Goal: Navigation & Orientation: Find specific page/section

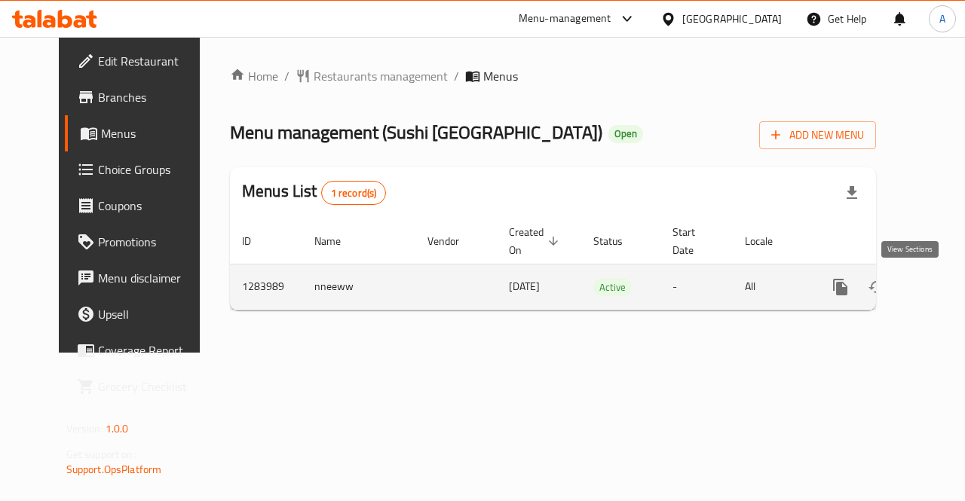
click at [940, 283] on icon "enhanced table" at bounding box center [949, 287] width 18 height 18
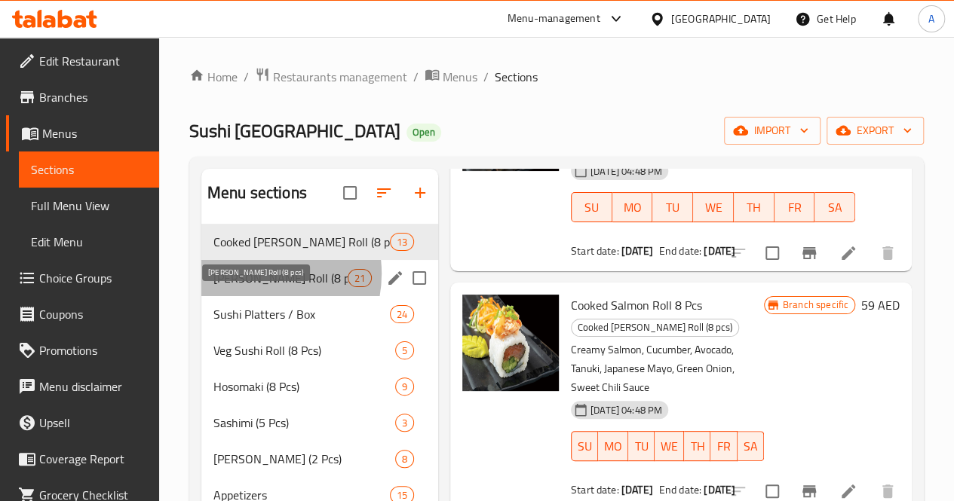
click at [251, 287] on span "[PERSON_NAME] Roll (8 pcs)" at bounding box center [280, 278] width 134 height 18
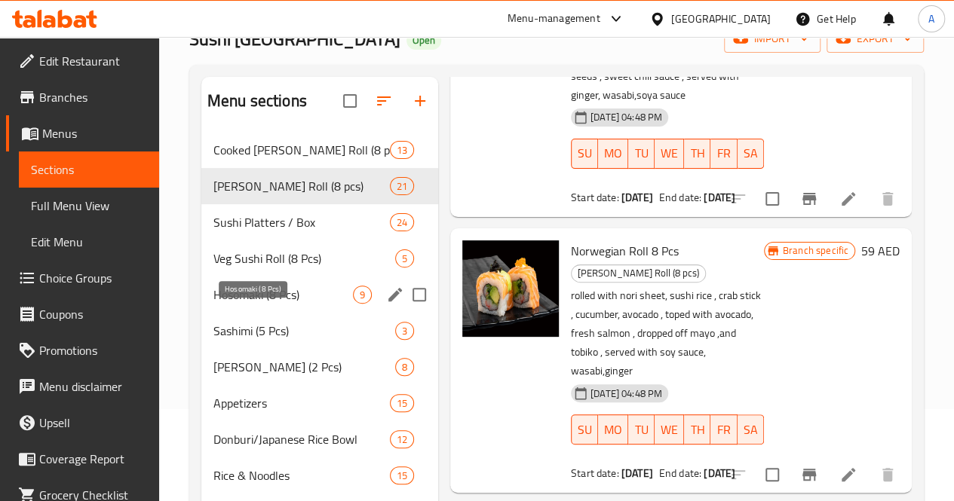
scroll to position [90, 0]
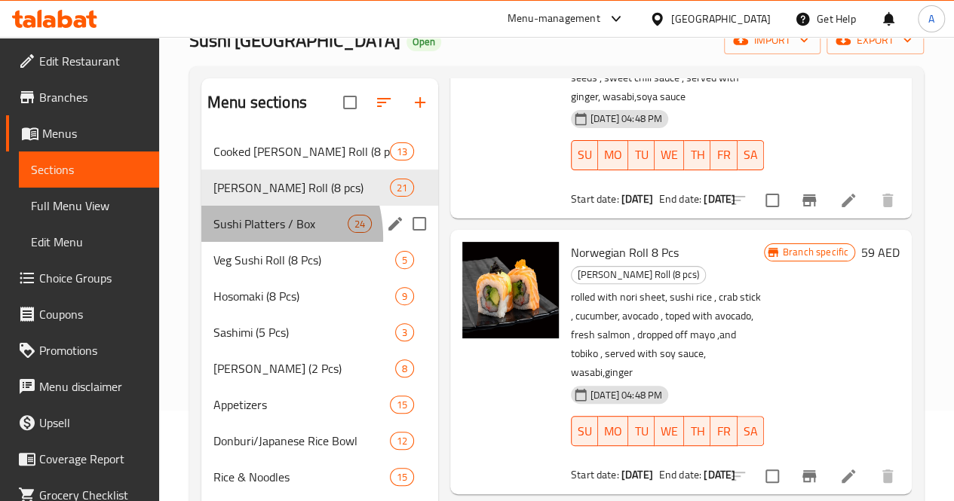
click at [239, 242] on div "Sushi Platters / Box 24" at bounding box center [319, 224] width 237 height 36
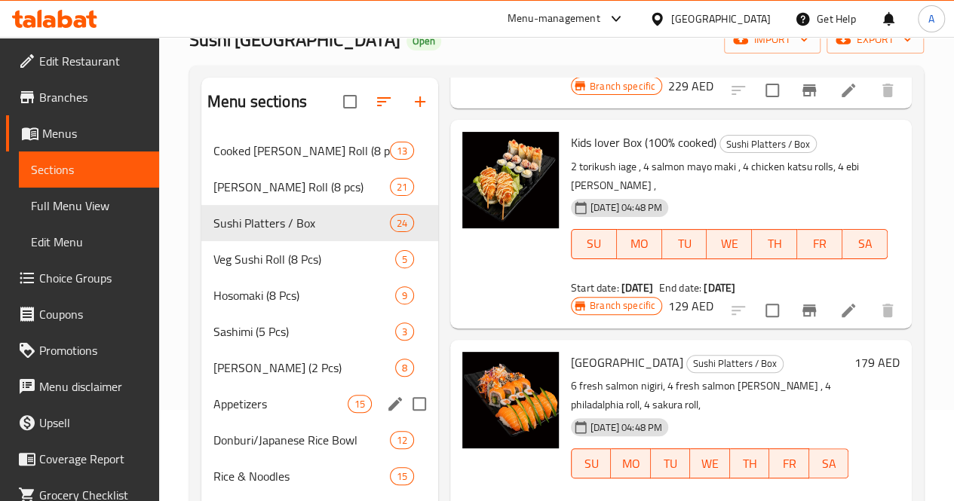
scroll to position [90, 0]
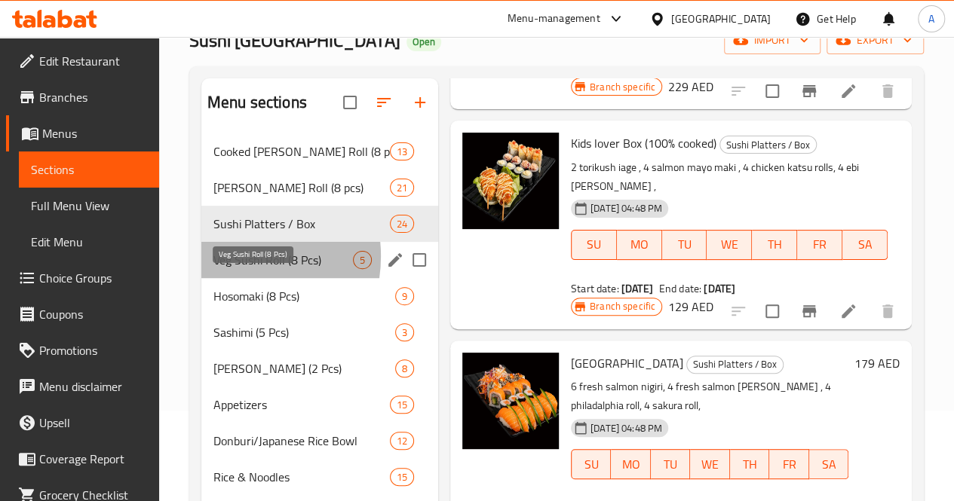
click at [225, 269] on span "Veg Sushi Roll (8 Pcs)" at bounding box center [282, 260] width 139 height 18
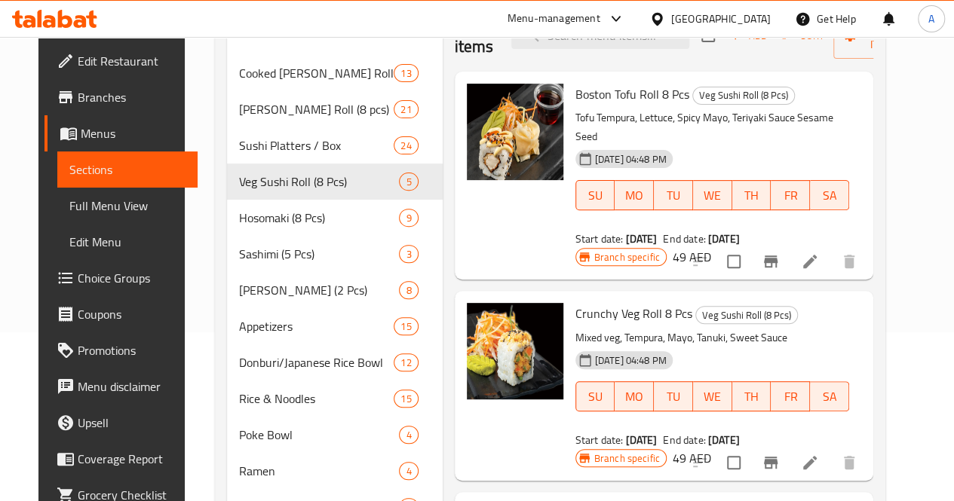
scroll to position [158, 0]
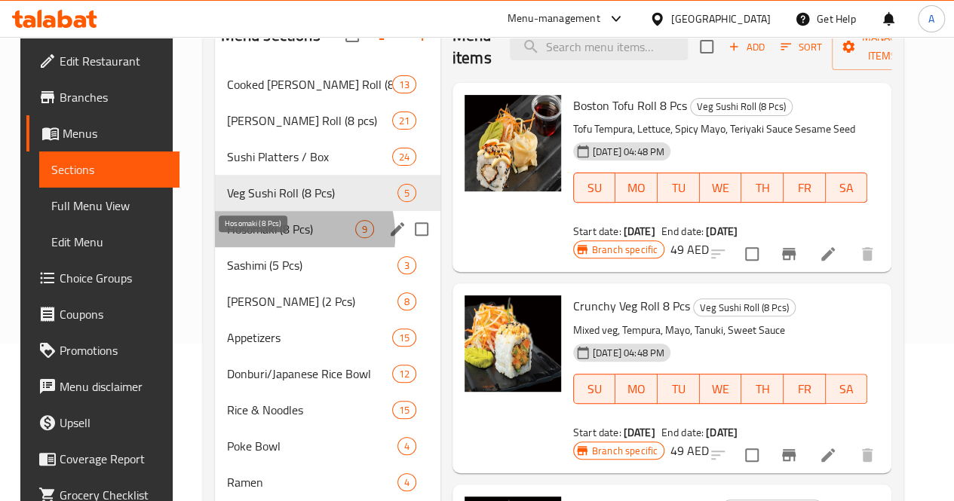
click at [259, 238] on span "Hosomaki (8 Pcs)" at bounding box center [291, 229] width 128 height 18
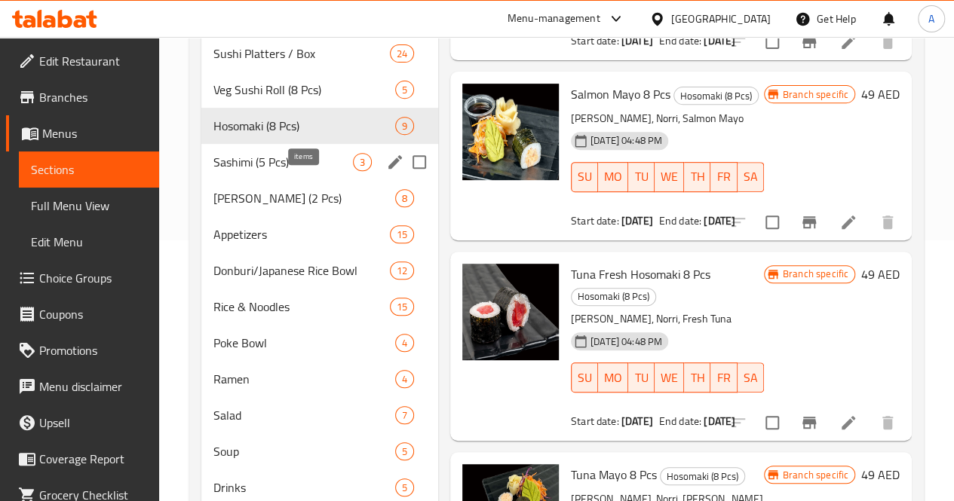
scroll to position [260, 0]
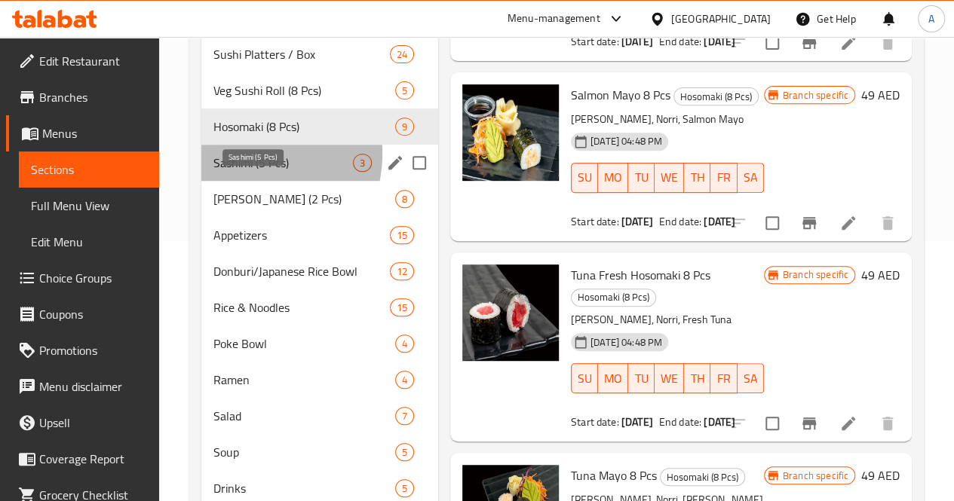
click at [235, 172] on span "Sashimi (5 Pcs)" at bounding box center [282, 163] width 139 height 18
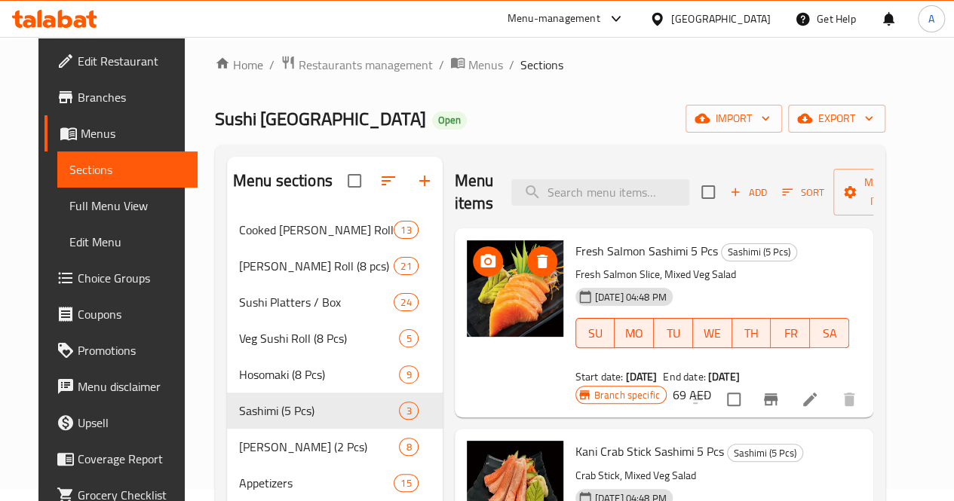
scroll to position [372, 0]
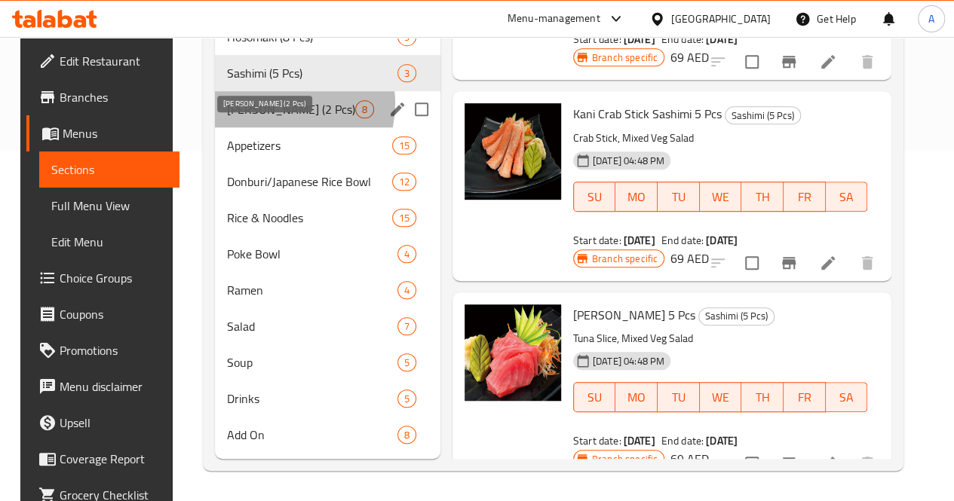
click at [268, 105] on span "[PERSON_NAME] (2 Pcs)" at bounding box center [291, 109] width 128 height 18
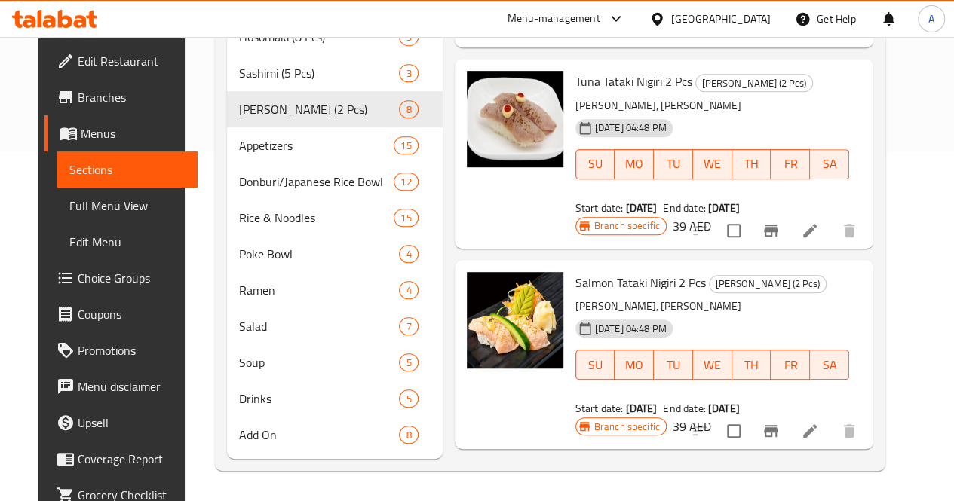
scroll to position [372, 0]
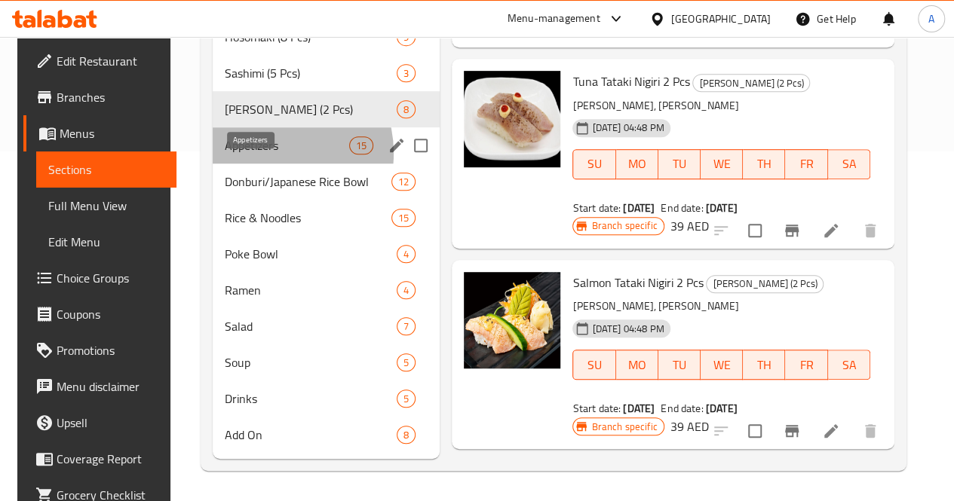
click at [258, 154] on span "Appetizers" at bounding box center [287, 145] width 124 height 18
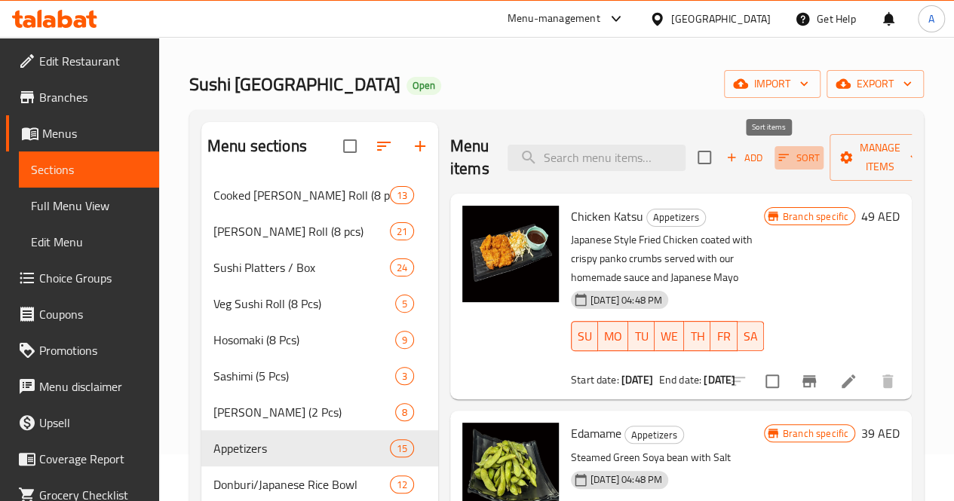
click at [778, 154] on span "Sort" at bounding box center [798, 157] width 41 height 17
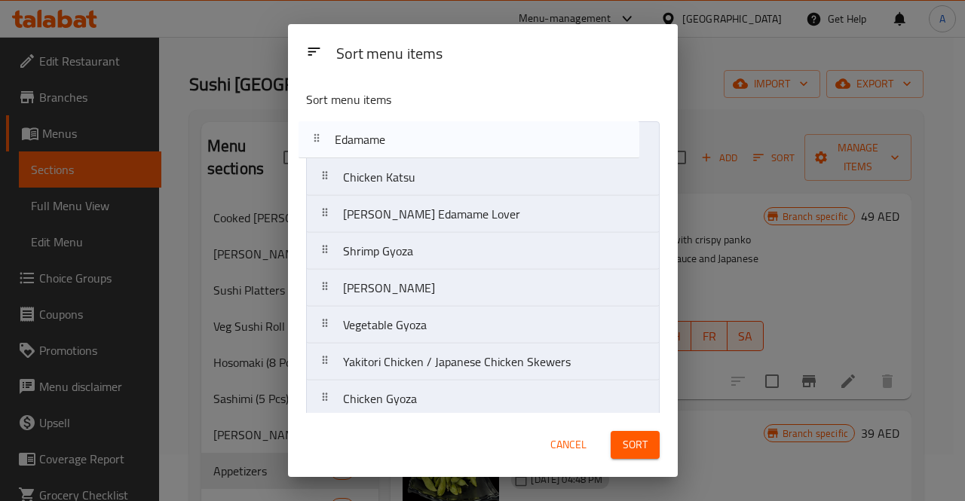
drag, startPoint x: 531, startPoint y: 188, endPoint x: 523, endPoint y: 138, distance: 50.3
click at [523, 138] on nav "Chicken Katsu Edamame Garlic Chilli Edamame Lover Shrimp Gyoza Tori Kushiage Ve…" at bounding box center [483, 399] width 354 height 556
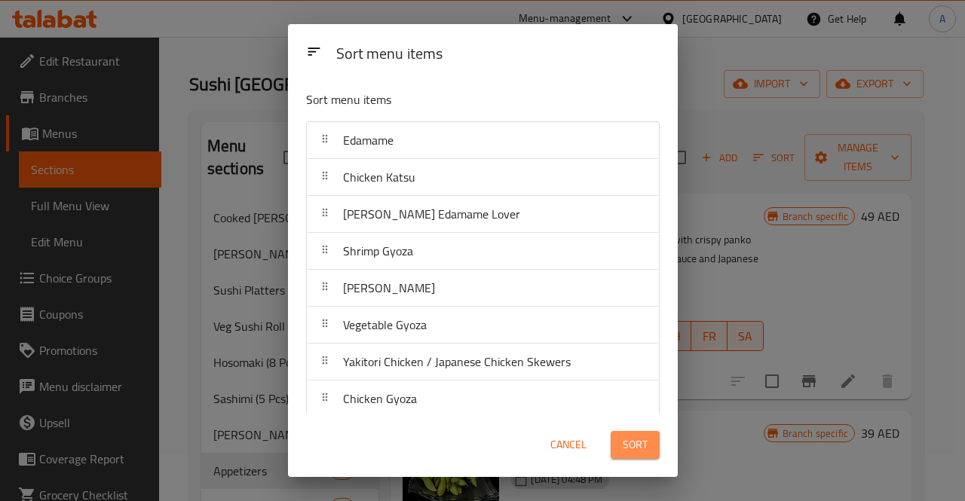
click at [639, 446] on span "Sort" at bounding box center [635, 445] width 25 height 19
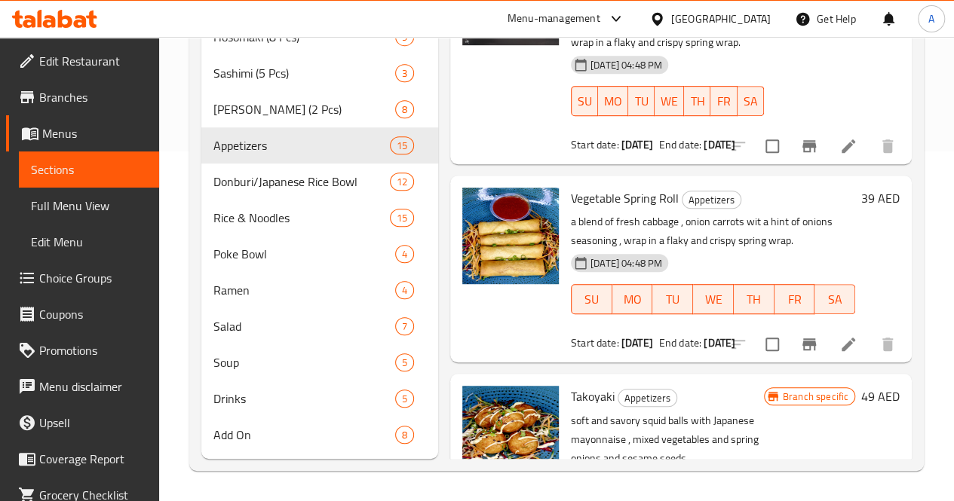
scroll to position [372, 0]
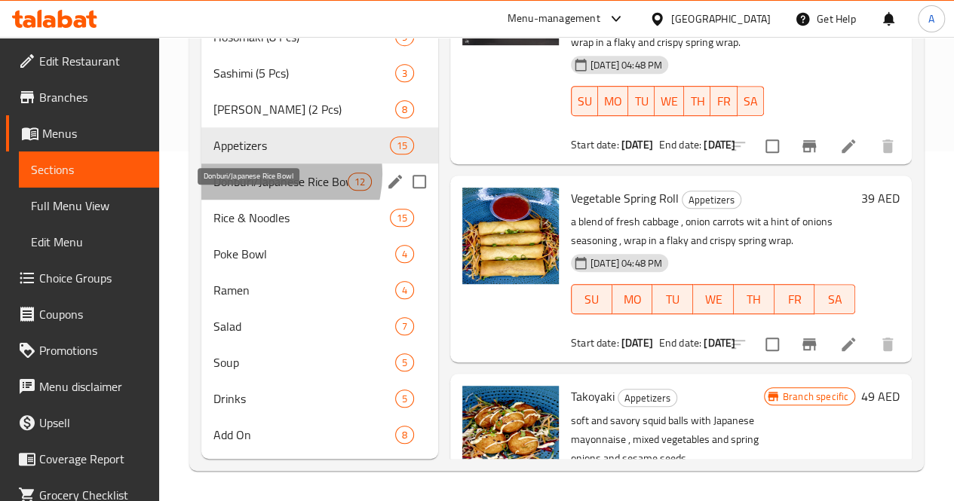
click at [266, 175] on span "Donburi/Japanese Rice Bowl" at bounding box center [280, 182] width 134 height 18
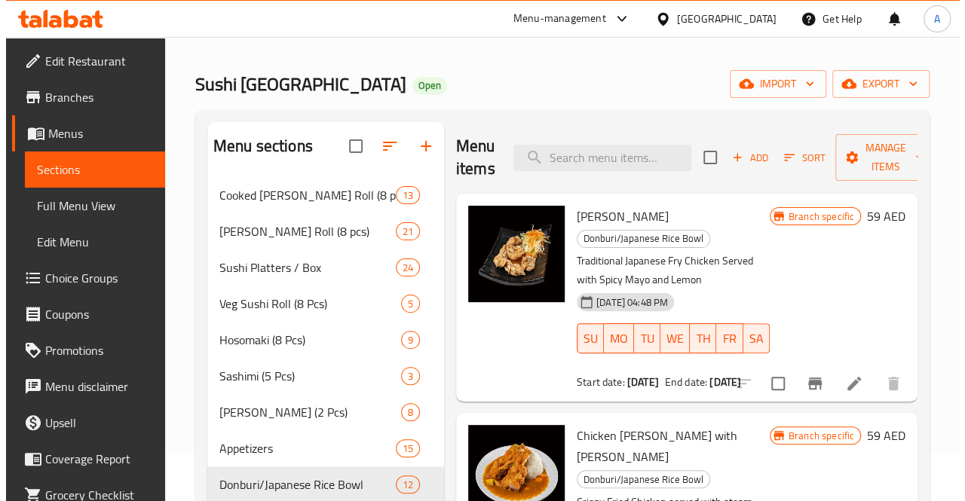
scroll to position [45, 0]
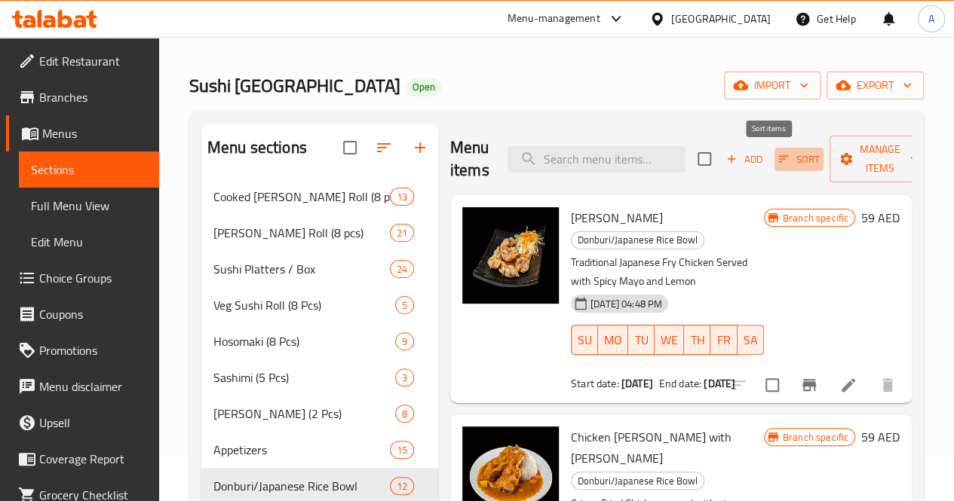
click at [778, 152] on span "Sort" at bounding box center [798, 159] width 41 height 17
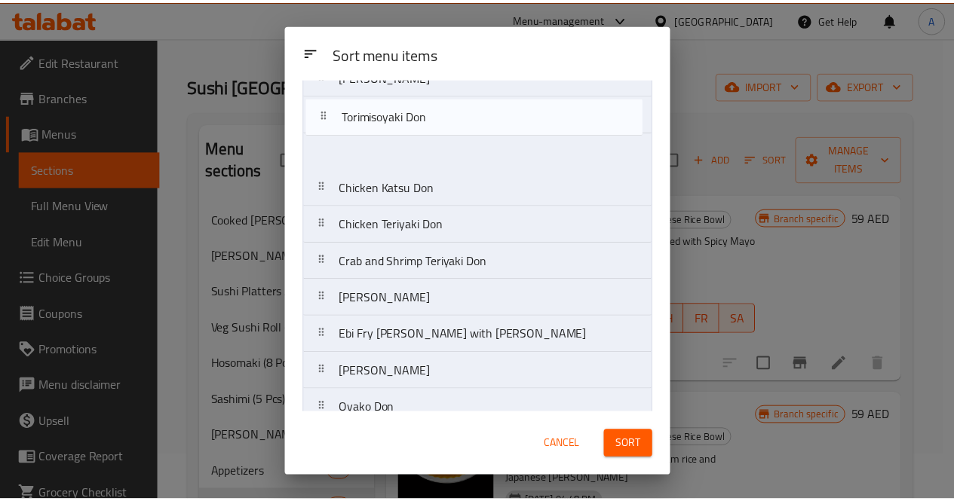
scroll to position [0, 0]
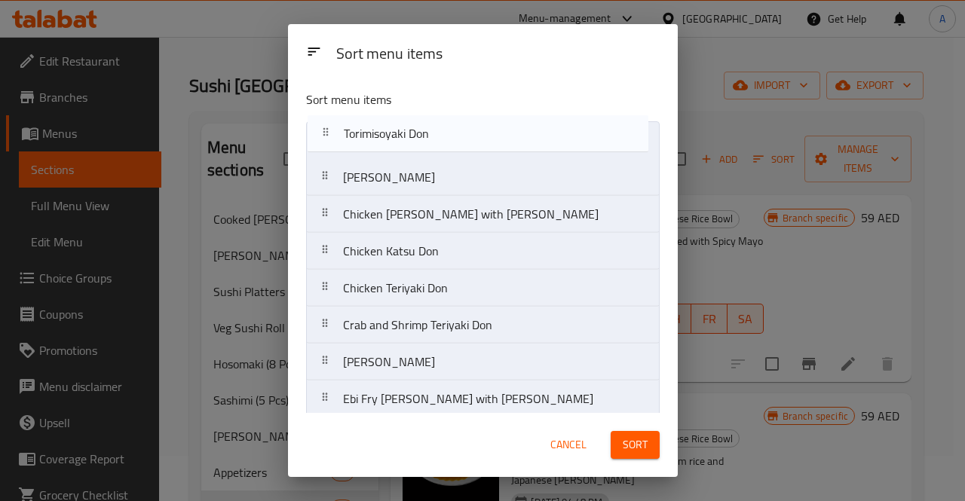
drag, startPoint x: 490, startPoint y: 394, endPoint x: 492, endPoint y: 131, distance: 262.4
click at [492, 131] on nav "Tori Karaage Chicken [PERSON_NAME] with [PERSON_NAME] Chicken Katsu Don Chicken…" at bounding box center [483, 343] width 354 height 445
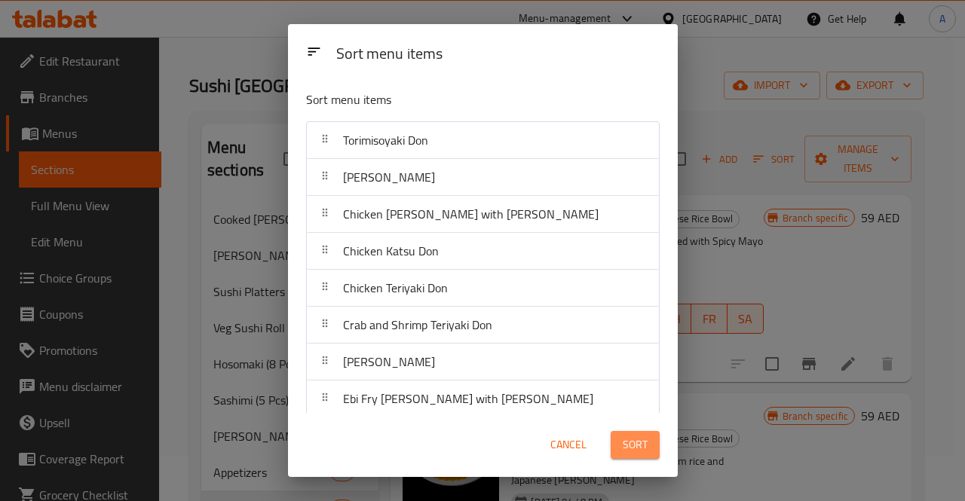
click at [633, 457] on button "Sort" at bounding box center [635, 445] width 49 height 28
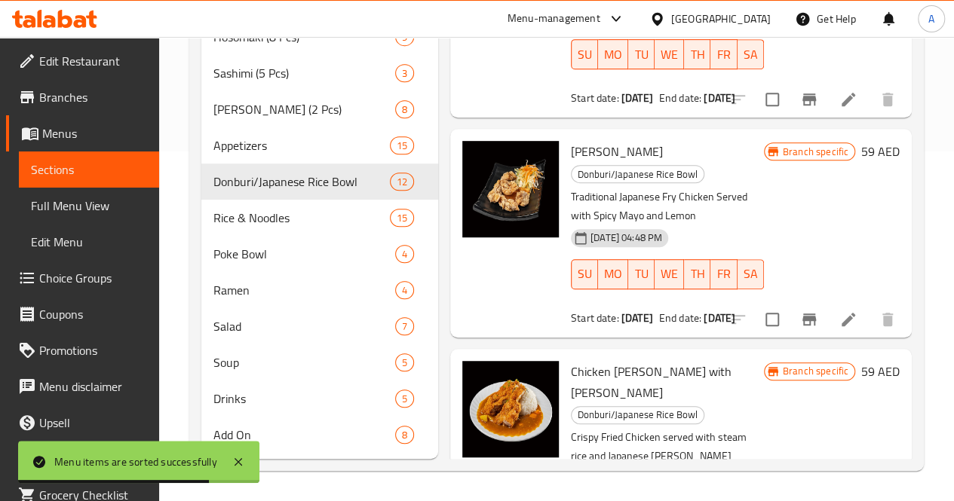
scroll to position [353, 0]
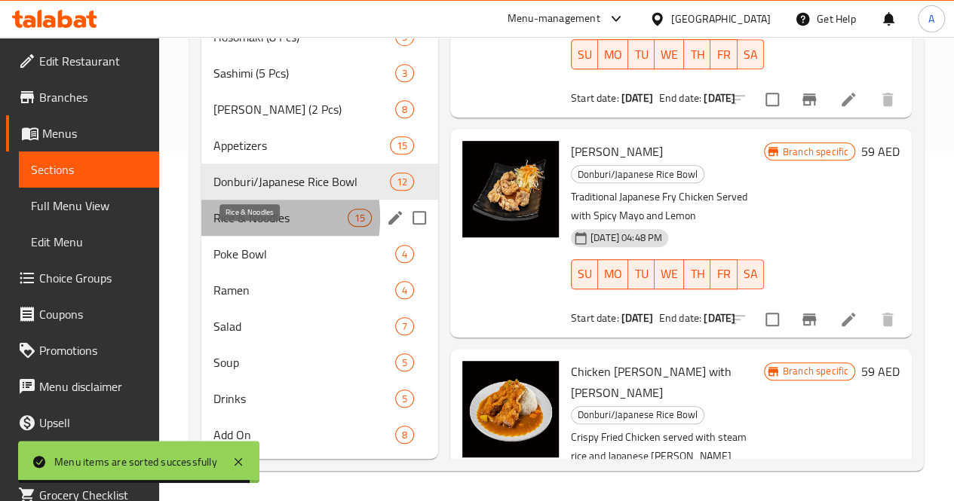
click at [234, 227] on span "Rice & Noodles" at bounding box center [280, 218] width 134 height 18
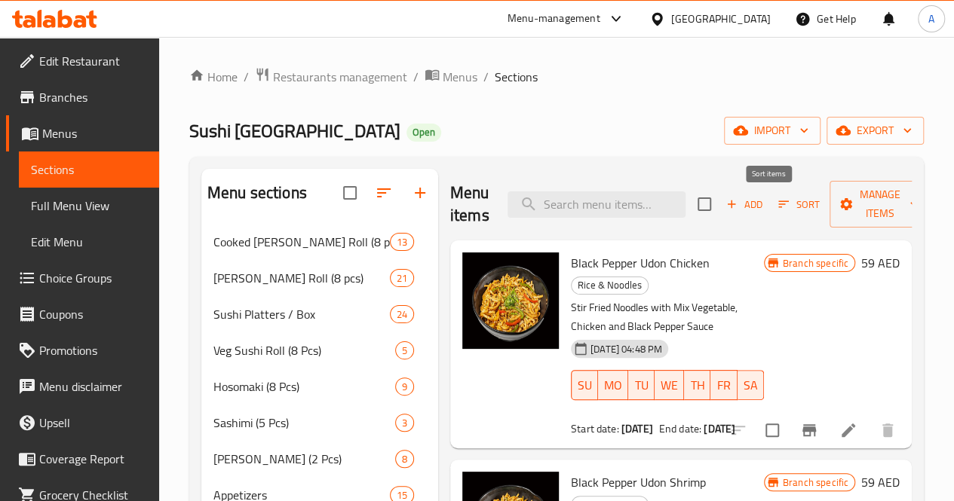
click at [777, 208] on icon "button" at bounding box center [784, 205] width 14 height 14
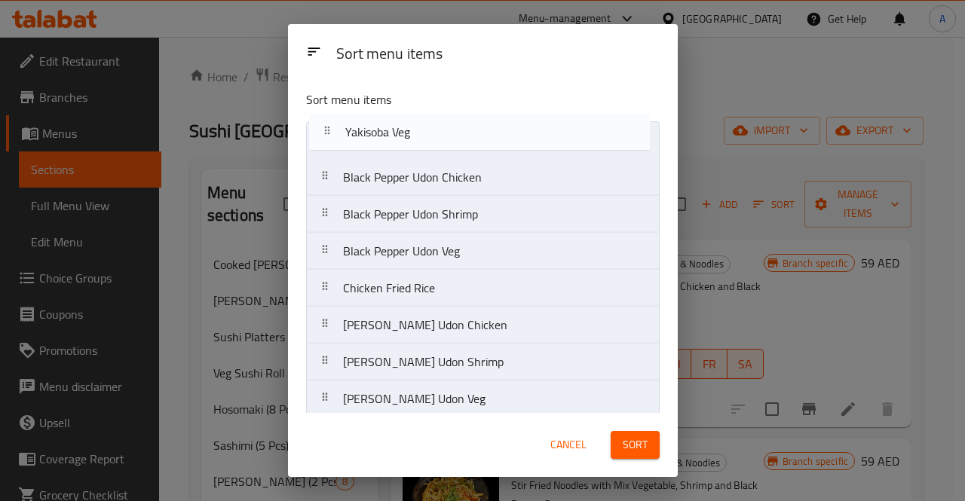
drag, startPoint x: 458, startPoint y: 390, endPoint x: 459, endPoint y: 129, distance: 260.9
click at [459, 129] on nav "Black Pepper Udon Chicken Black Pepper Udon Shrimp Black Pepper Udon Veg Chicke…" at bounding box center [483, 399] width 354 height 556
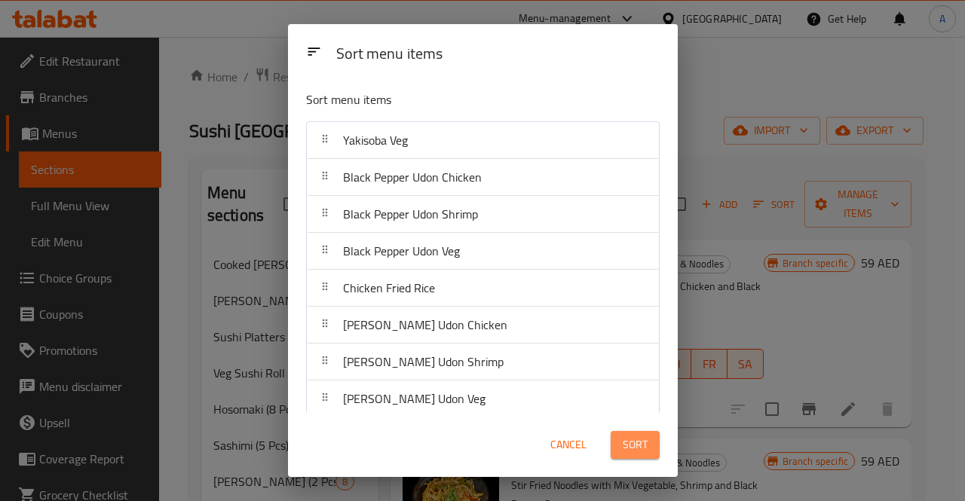
click at [641, 441] on span "Sort" at bounding box center [635, 445] width 25 height 19
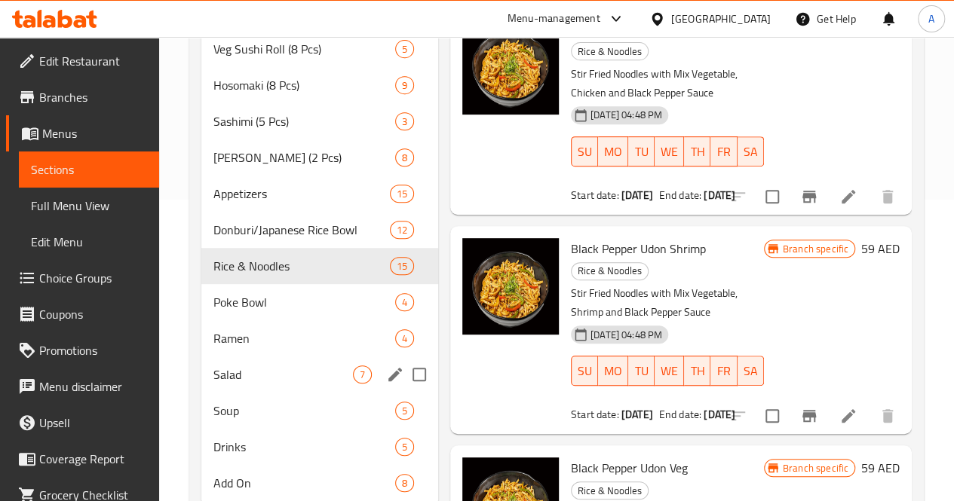
scroll to position [307, 0]
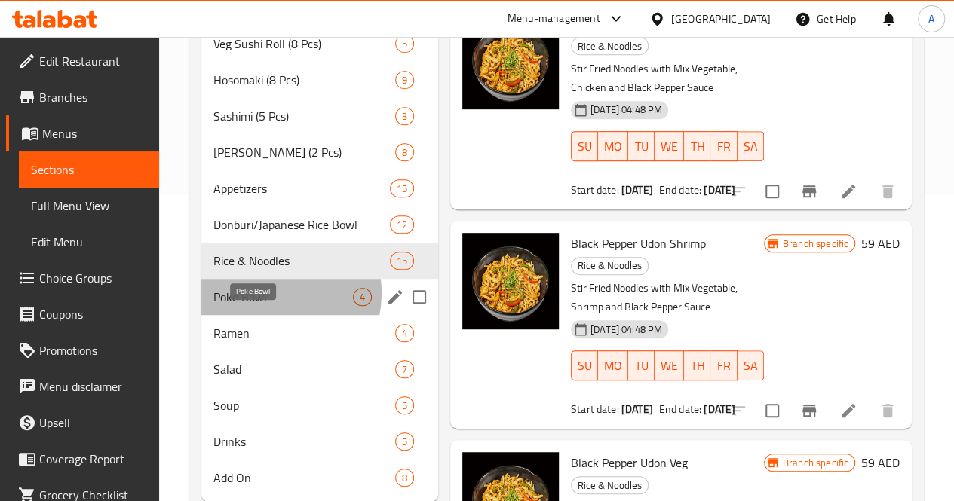
click at [267, 306] on span "Poke Bowl" at bounding box center [282, 297] width 139 height 18
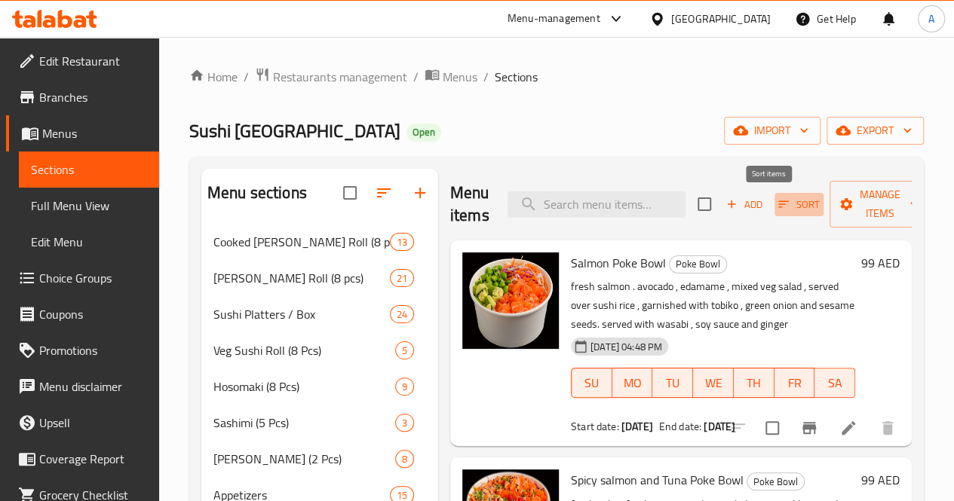
click at [778, 207] on span "Sort" at bounding box center [798, 204] width 41 height 17
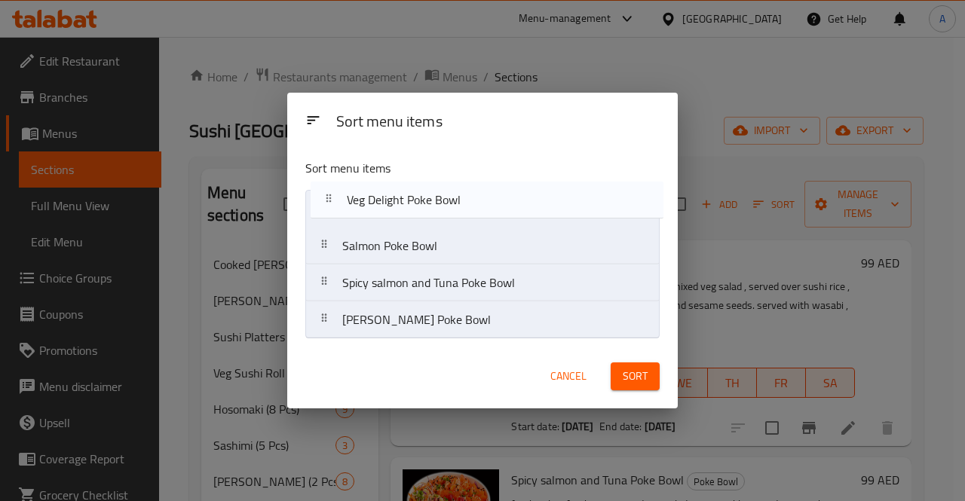
drag, startPoint x: 514, startPoint y: 314, endPoint x: 519, endPoint y: 185, distance: 129.0
click at [519, 185] on div "Sort menu items Salmon Poke Bowl Spicy salmon and Tuna Poke Bowl Ebi Kani Poke …" at bounding box center [482, 246] width 391 height 198
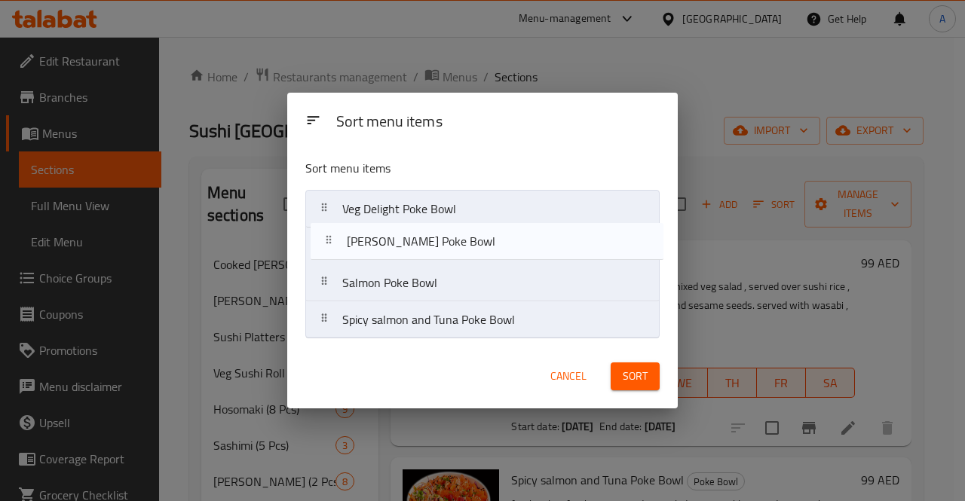
drag, startPoint x: 490, startPoint y: 326, endPoint x: 495, endPoint y: 239, distance: 87.6
click at [495, 239] on nav "Veg Delight Poke Bowl Salmon Poke Bowl Spicy salmon and Tuna Poke Bowl Ebi Kani…" at bounding box center [482, 264] width 354 height 149
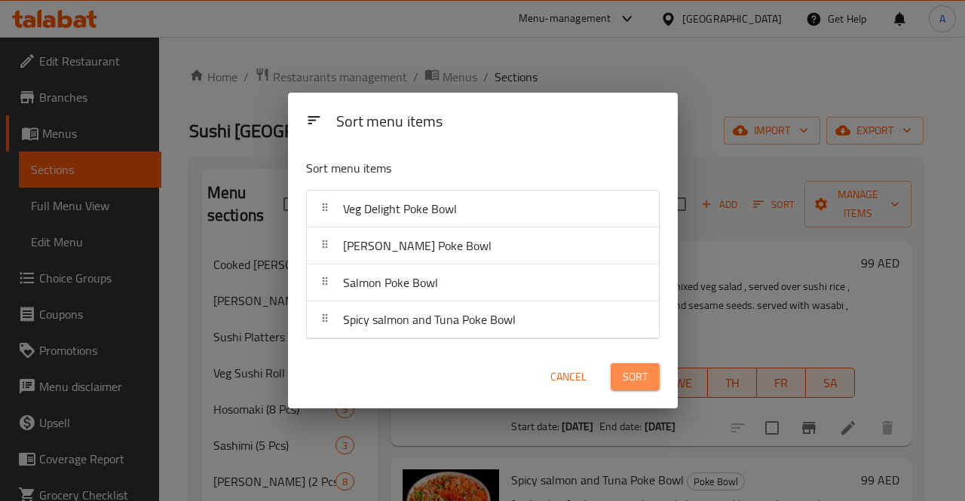
click at [632, 378] on span "Sort" at bounding box center [635, 377] width 25 height 19
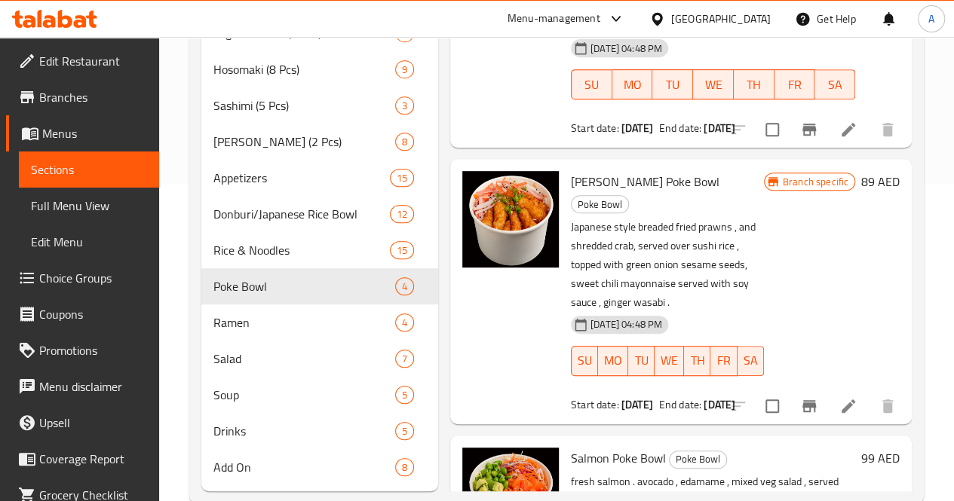
scroll to position [372, 0]
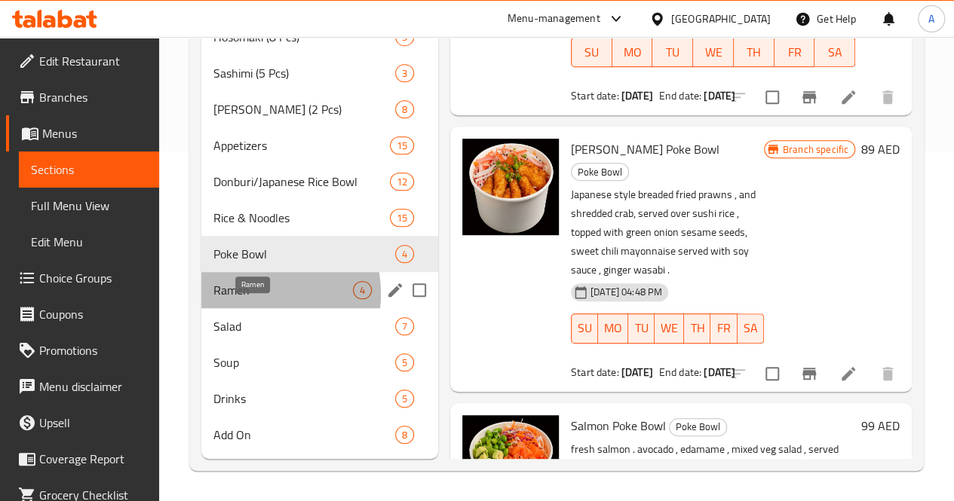
click at [235, 295] on span "Ramen" at bounding box center [282, 290] width 139 height 18
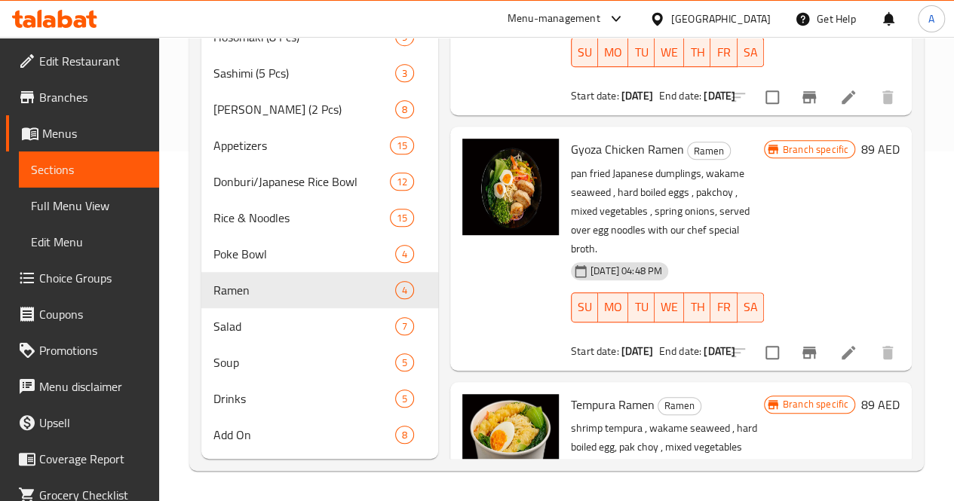
scroll to position [305, 0]
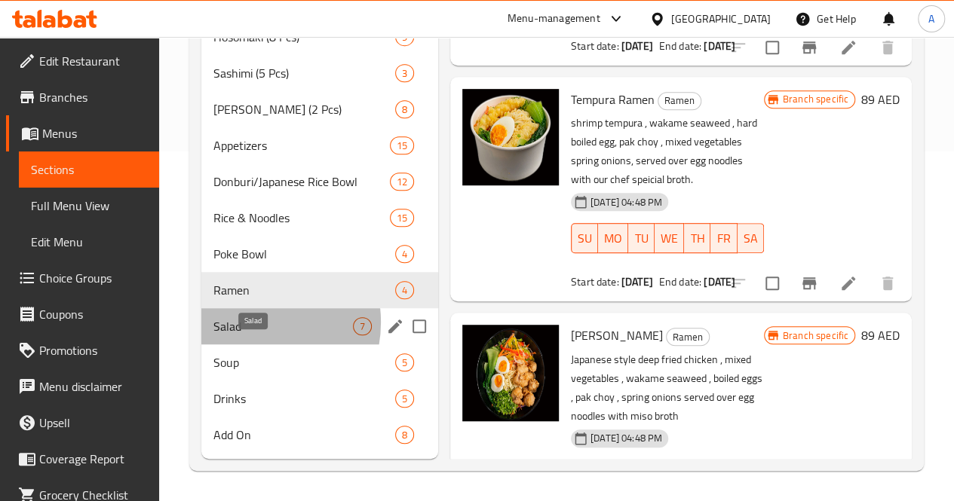
click at [246, 323] on span "Salad" at bounding box center [282, 326] width 139 height 18
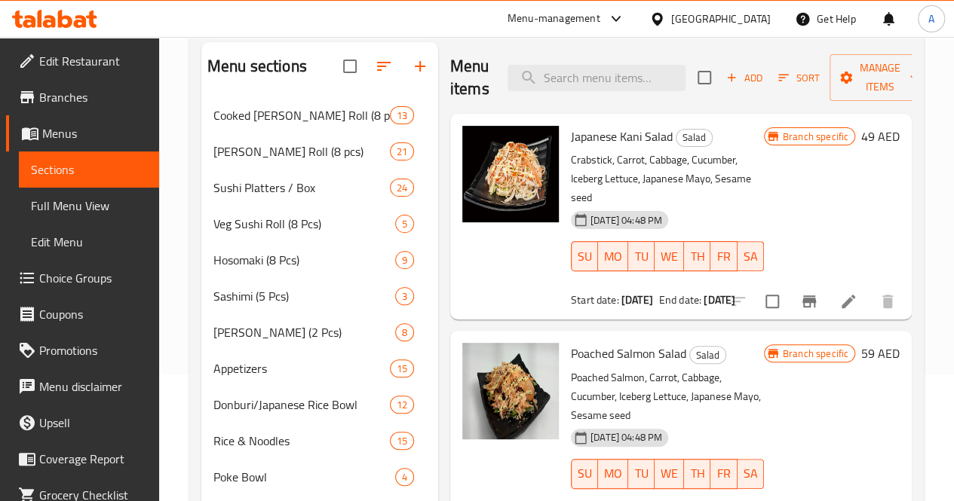
scroll to position [35, 0]
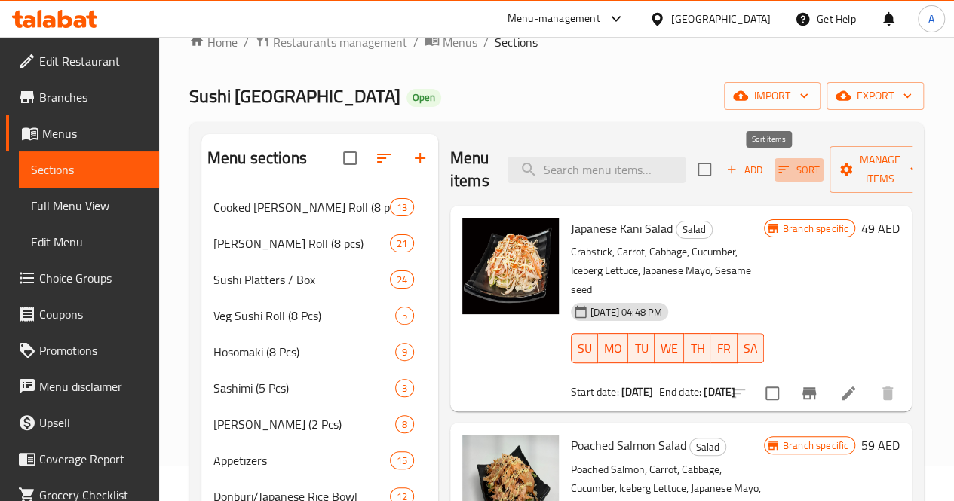
click at [778, 170] on icon "button" at bounding box center [783, 170] width 11 height 7
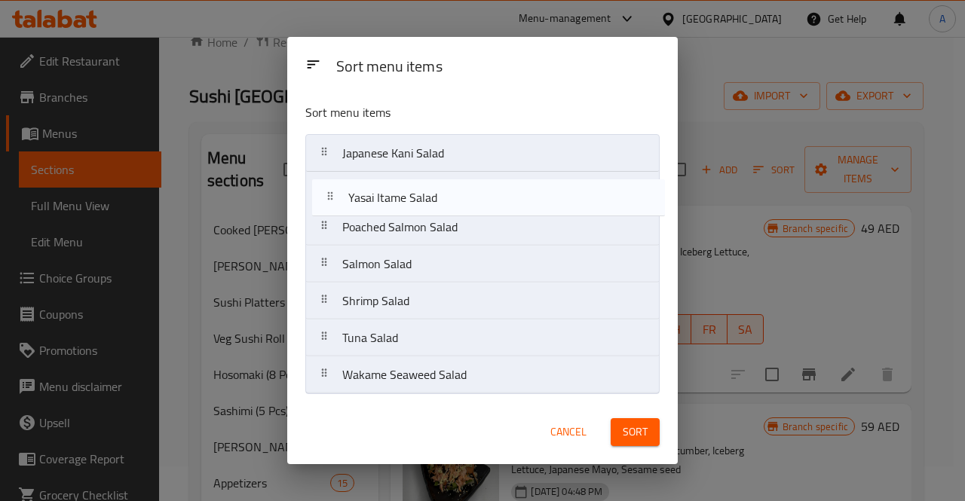
drag, startPoint x: 510, startPoint y: 375, endPoint x: 516, endPoint y: 191, distance: 184.8
click at [516, 191] on nav "Japanese Kani Salad Poached Salmon Salad Salmon Salad Shrimp Salad Tuna Salad W…" at bounding box center [482, 264] width 354 height 260
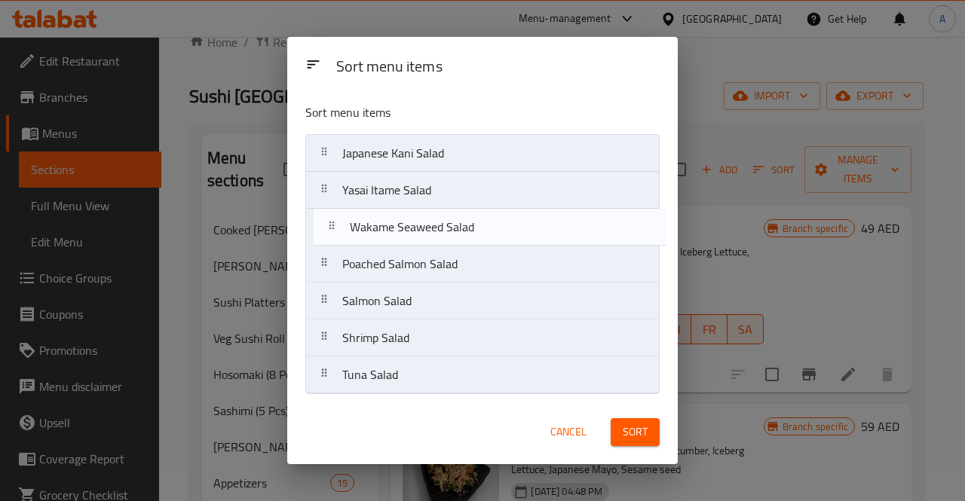
drag, startPoint x: 462, startPoint y: 382, endPoint x: 470, endPoint y: 229, distance: 153.2
click at [470, 229] on nav "Japanese Kani Salad Yasai Itame Salad Poached Salmon Salad Salmon Salad Shrimp …" at bounding box center [482, 264] width 354 height 260
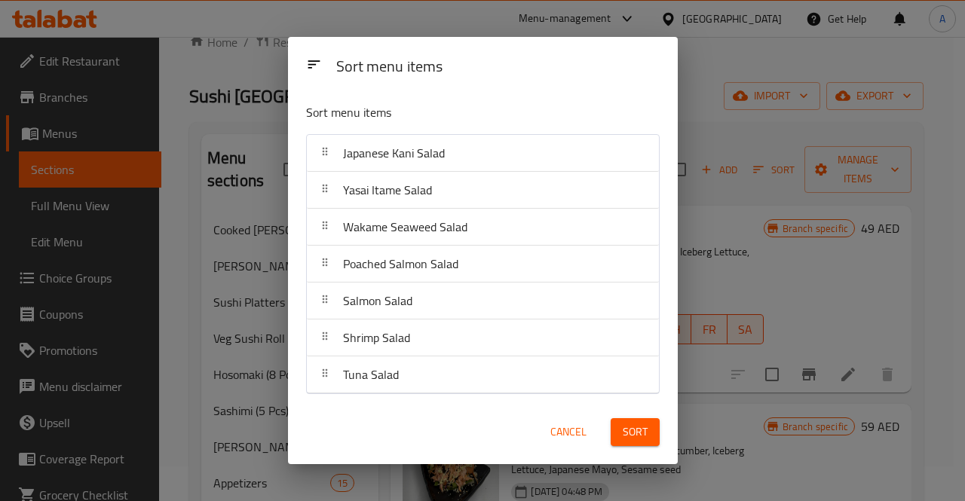
click at [620, 425] on button "Sort" at bounding box center [635, 432] width 49 height 28
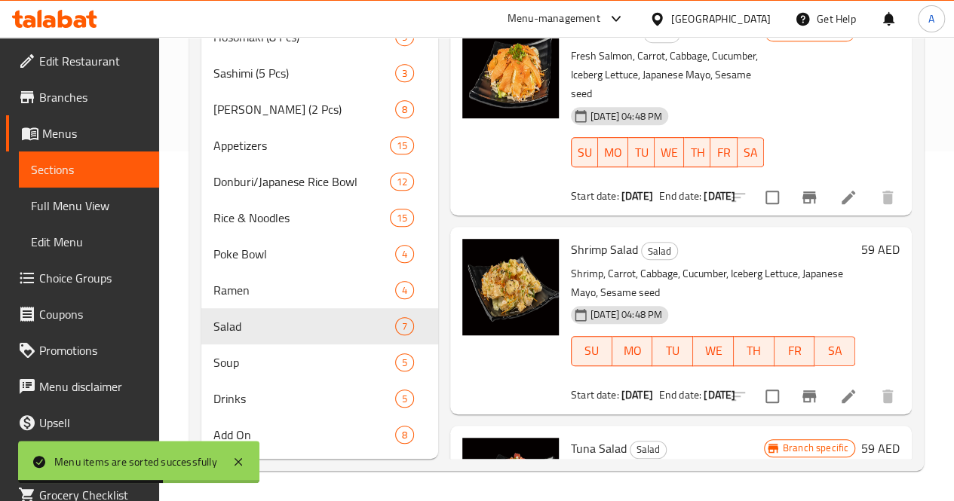
scroll to position [788, 0]
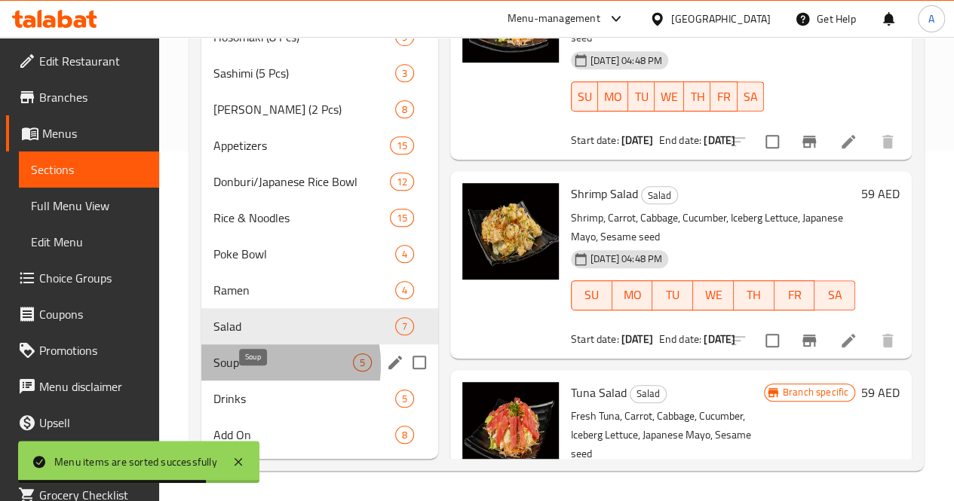
click at [255, 366] on span "Soup" at bounding box center [282, 363] width 139 height 18
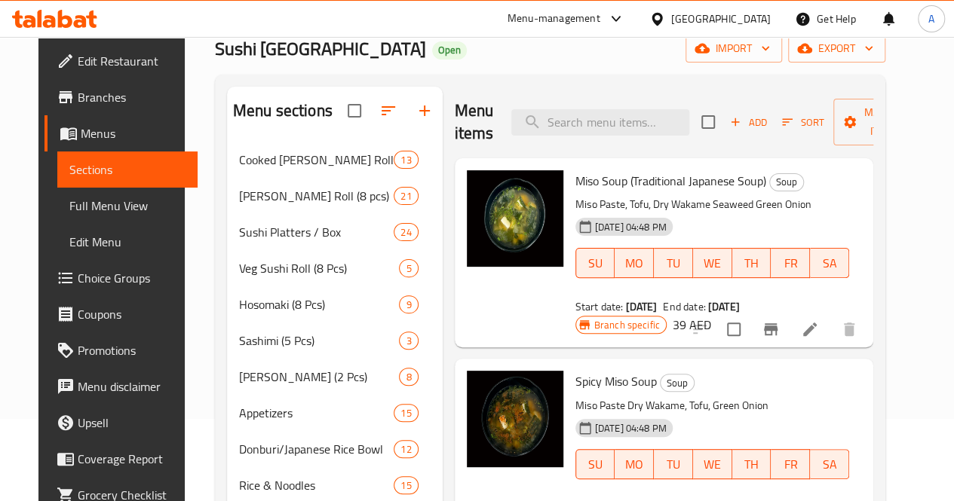
scroll to position [81, 0]
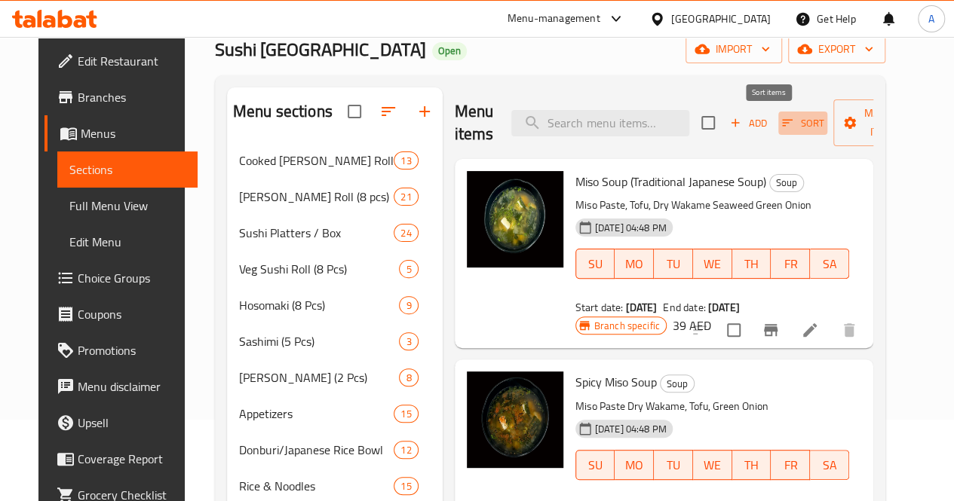
click at [782, 120] on span "Sort" at bounding box center [802, 123] width 41 height 17
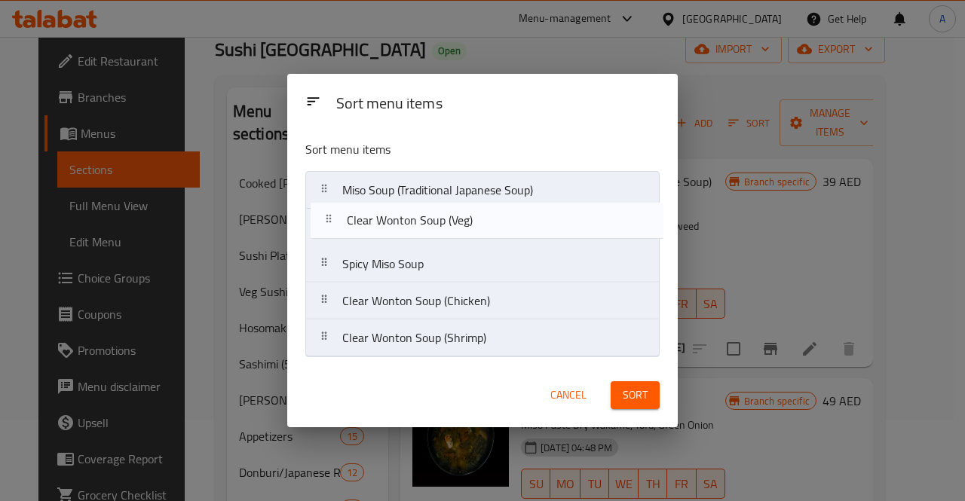
drag, startPoint x: 534, startPoint y: 349, endPoint x: 538, endPoint y: 226, distance: 123.0
click at [538, 226] on nav "Miso Soup (Traditional Japanese Soup) Spicy Miso Soup Clear Wonton Soup (Chicke…" at bounding box center [482, 264] width 354 height 186
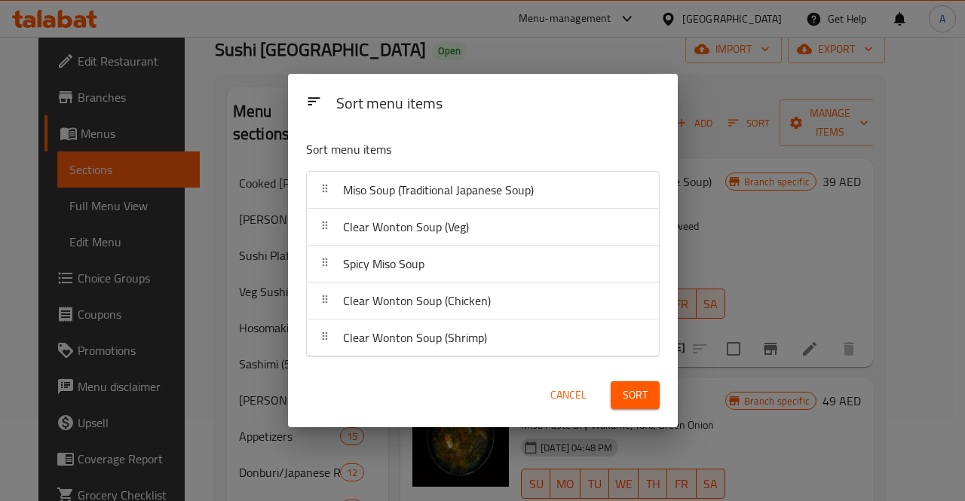
click at [630, 395] on span "Sort" at bounding box center [635, 395] width 25 height 19
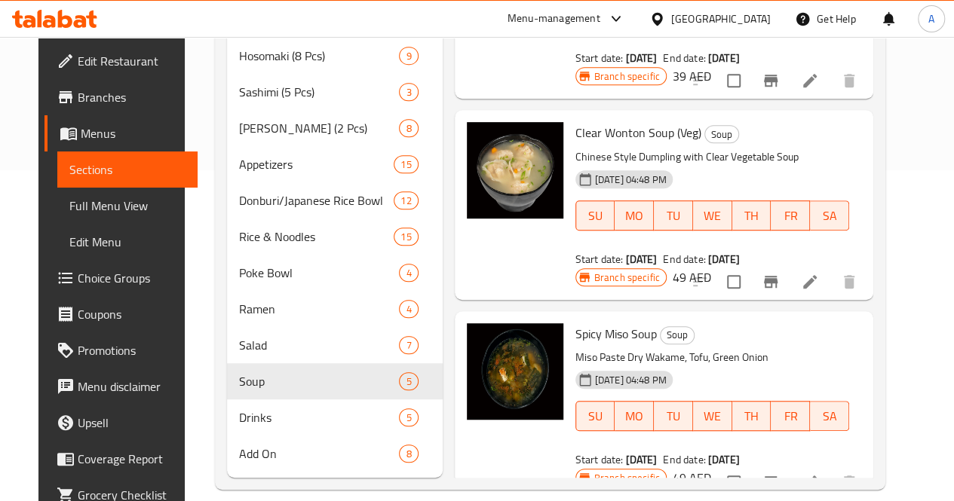
scroll to position [372, 0]
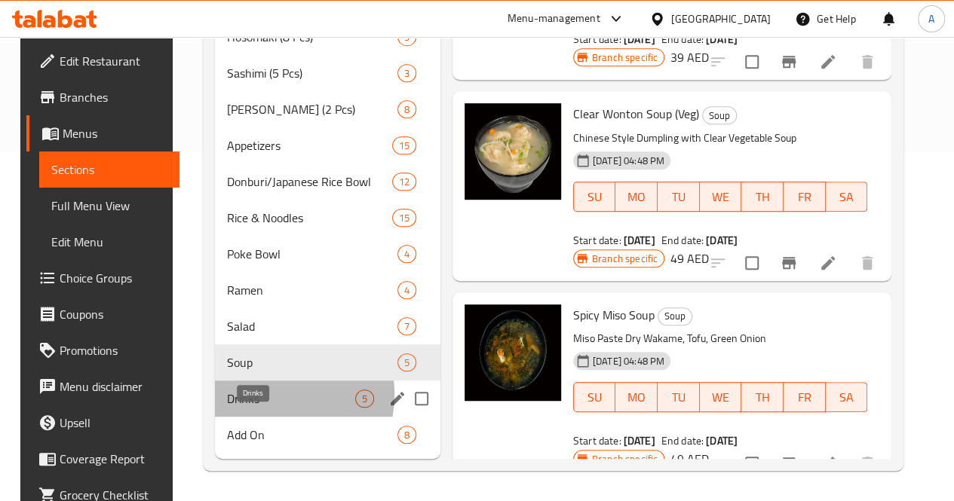
click at [253, 395] on span "Drinks" at bounding box center [291, 399] width 128 height 18
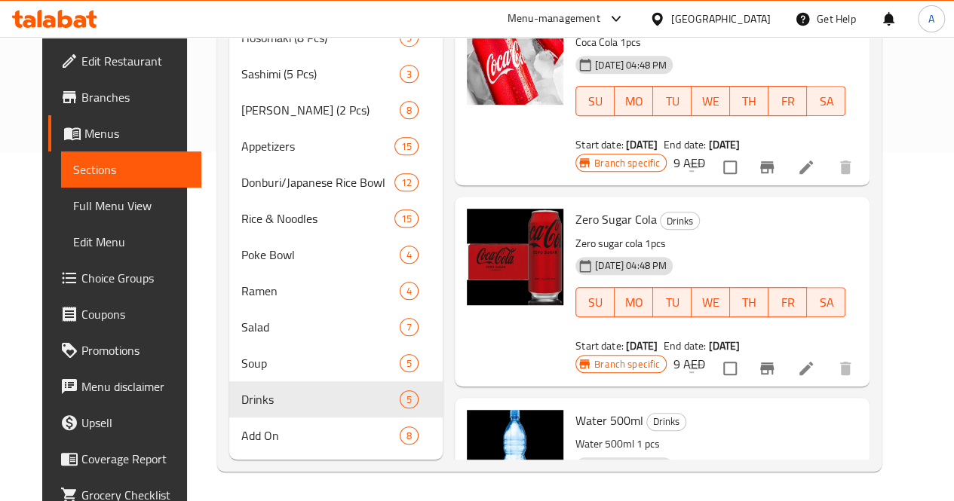
scroll to position [372, 0]
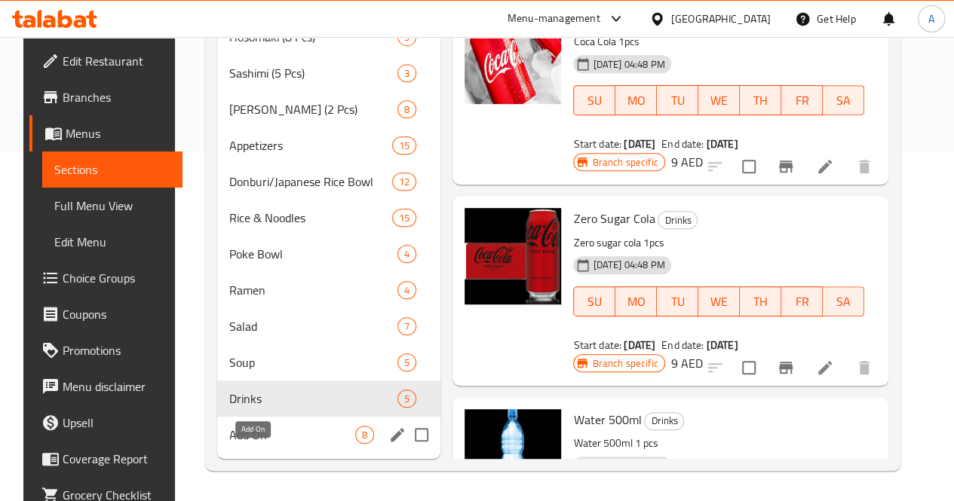
click at [229, 433] on span "Add On" at bounding box center [292, 435] width 127 height 18
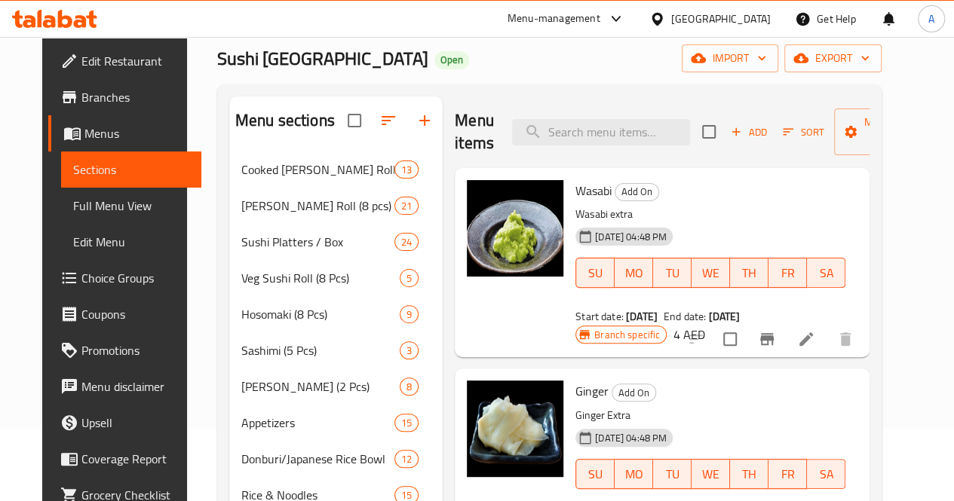
scroll to position [74, 0]
